Goal: Information Seeking & Learning: Learn about a topic

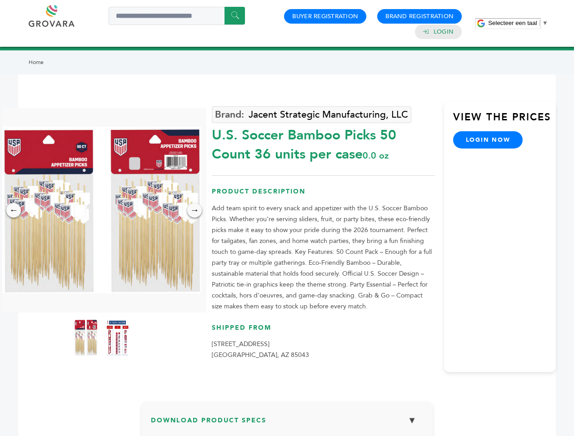
click at [518, 23] on span "Selecteer een taal" at bounding box center [512, 23] width 49 height 7
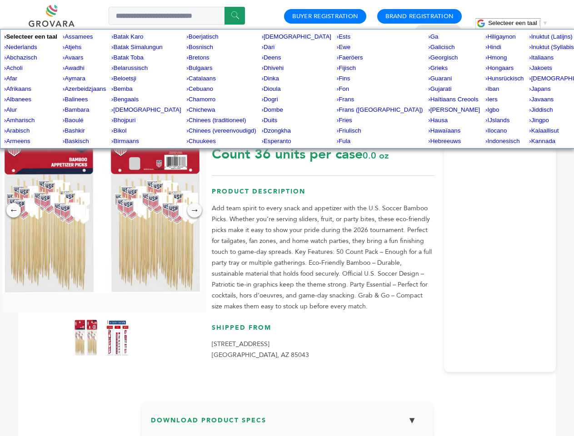
click at [102, 210] on img at bounding box center [101, 210] width 199 height 167
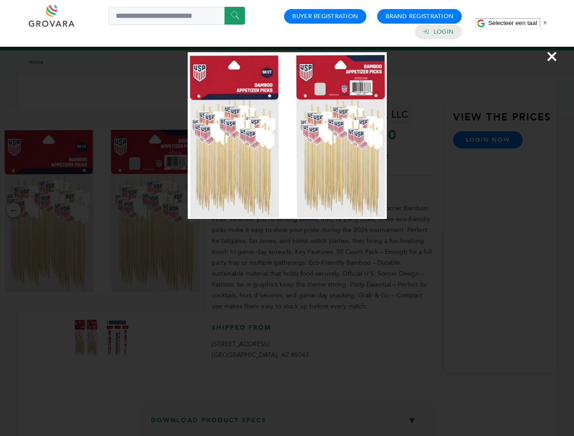
click at [14, 210] on div "×" at bounding box center [287, 218] width 574 height 436
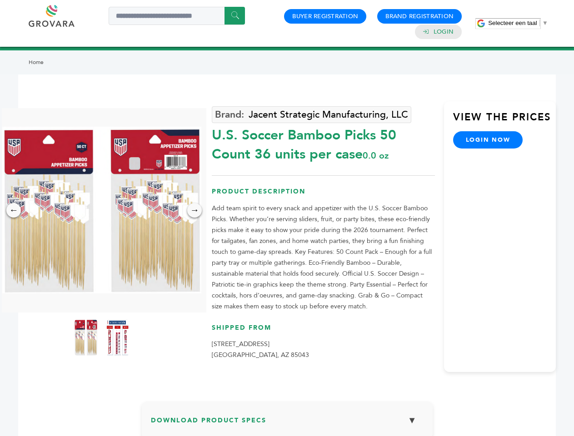
click at [194, 210] on div "→" at bounding box center [194, 210] width 15 height 15
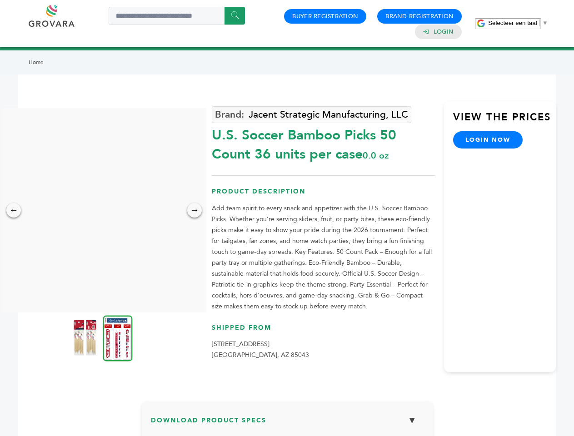
click at [86, 338] on img at bounding box center [85, 337] width 23 height 36
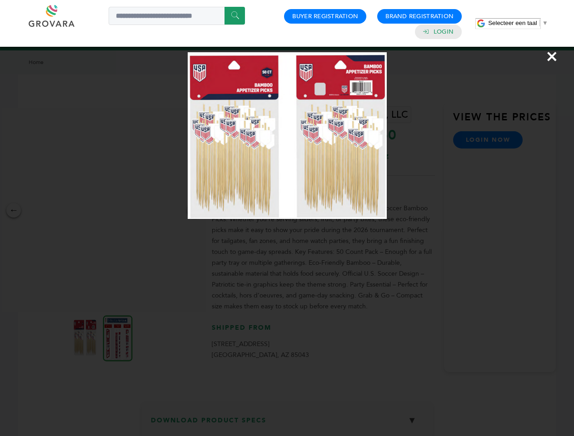
click at [118, 338] on div "×" at bounding box center [287, 218] width 574 height 436
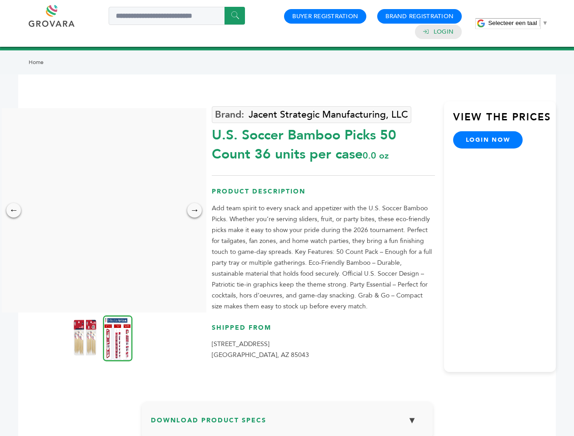
click at [287, 423] on h3 "Download Product Specs ▼" at bounding box center [287, 424] width 273 height 26
